Goal: Information Seeking & Learning: Understand process/instructions

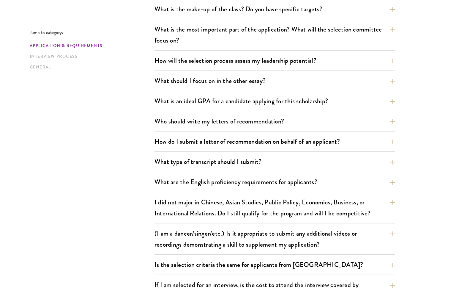
scroll to position [335, 0]
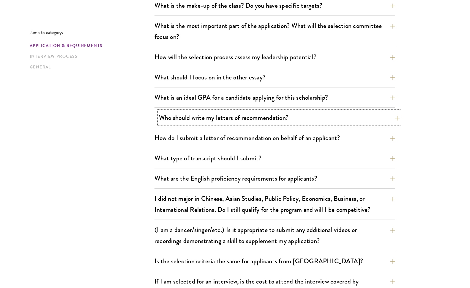
click at [281, 115] on button "Who should write my letters of recommendation?" at bounding box center [279, 117] width 241 height 13
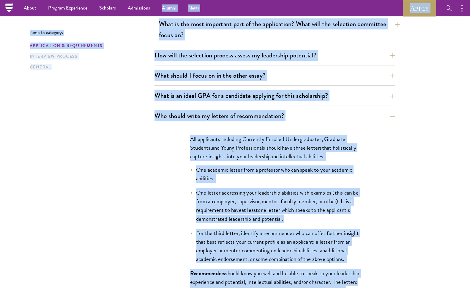
scroll to position [333, 0]
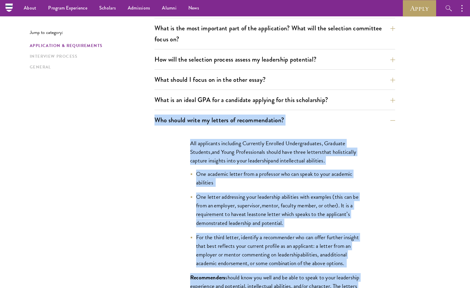
drag, startPoint x: 312, startPoint y: 264, endPoint x: 151, endPoint y: 119, distance: 216.4
copy div "Who should write my letters of recommendation? All applicants including Current…"
click at [32, 28] on link "Overview" at bounding box center [33, 27] width 18 height 7
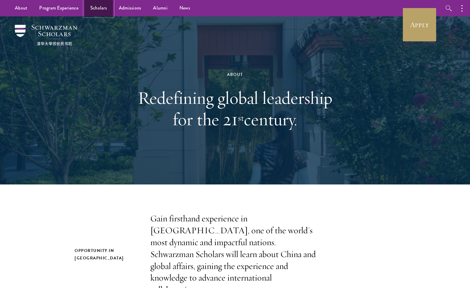
click at [95, 12] on link "Scholars" at bounding box center [98, 8] width 29 height 16
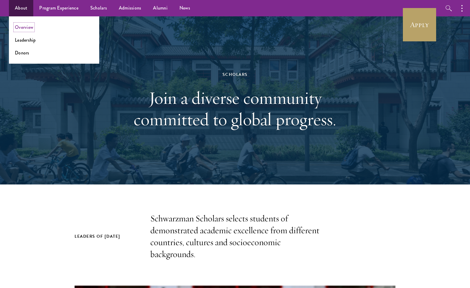
click at [26, 29] on link "Overview" at bounding box center [24, 27] width 18 height 7
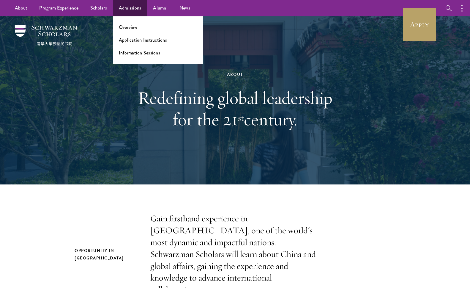
click at [132, 44] on ul "Overview Application Instructions Information Sessions" at bounding box center [158, 39] width 90 height 47
click at [136, 42] on link "Application Instructions" at bounding box center [143, 40] width 48 height 7
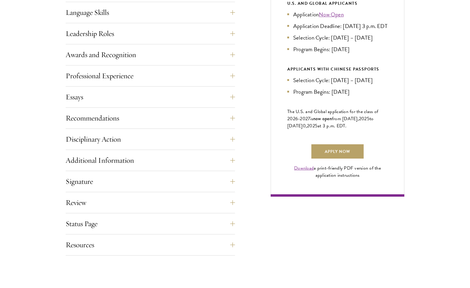
scroll to position [363, 0]
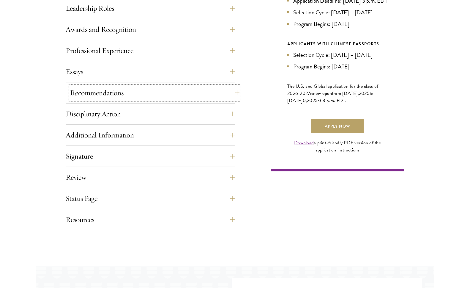
click at [85, 92] on button "Recommendations" at bounding box center [154, 93] width 169 height 14
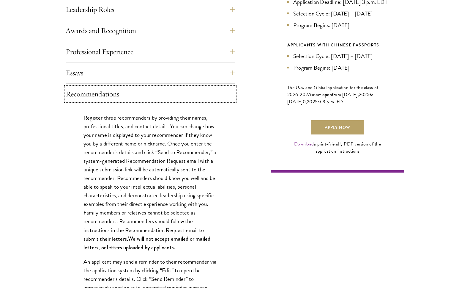
scroll to position [239, 0]
